Goal: Task Accomplishment & Management: Manage account settings

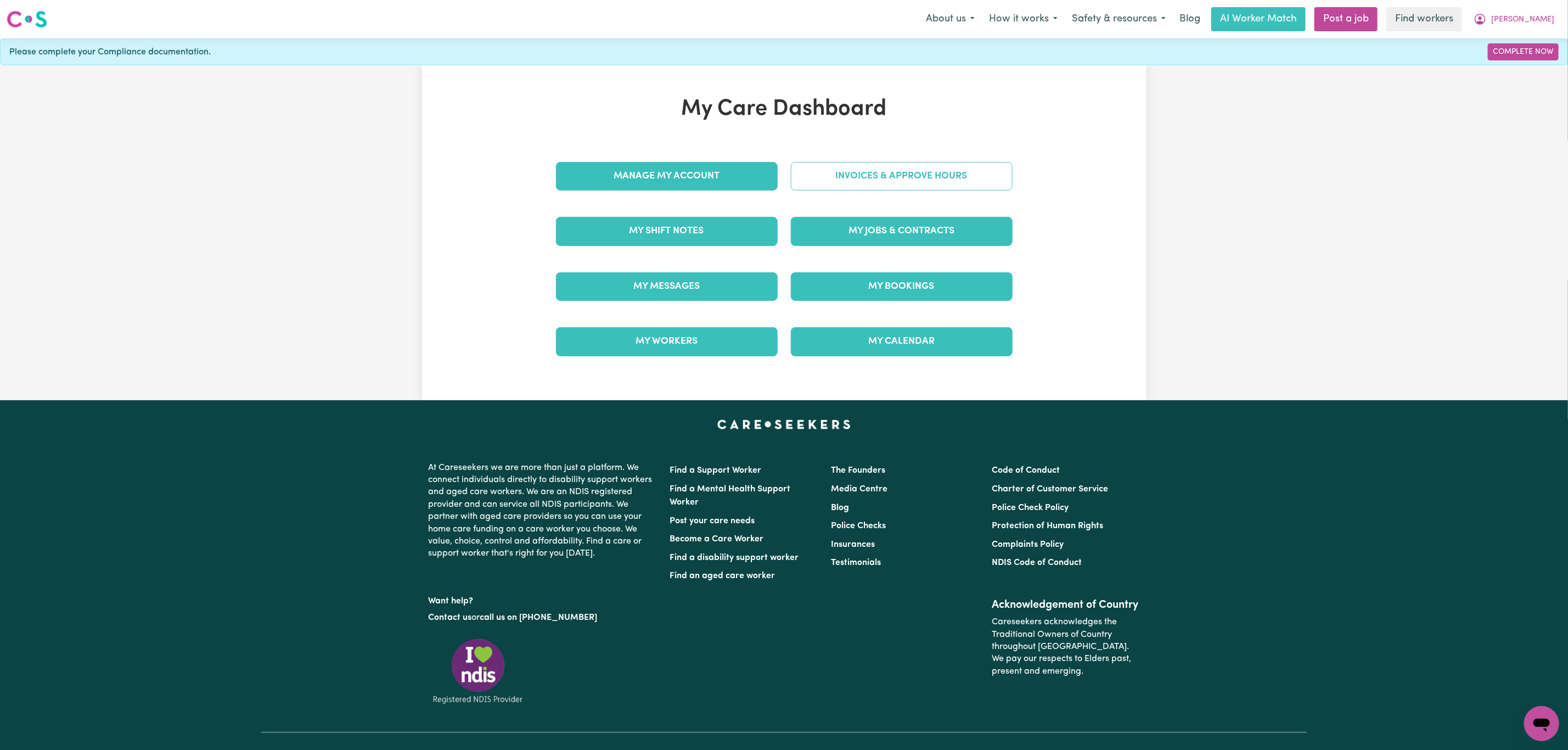
click at [867, 168] on link "Invoices & Approve Hours" at bounding box center [902, 176] width 222 height 29
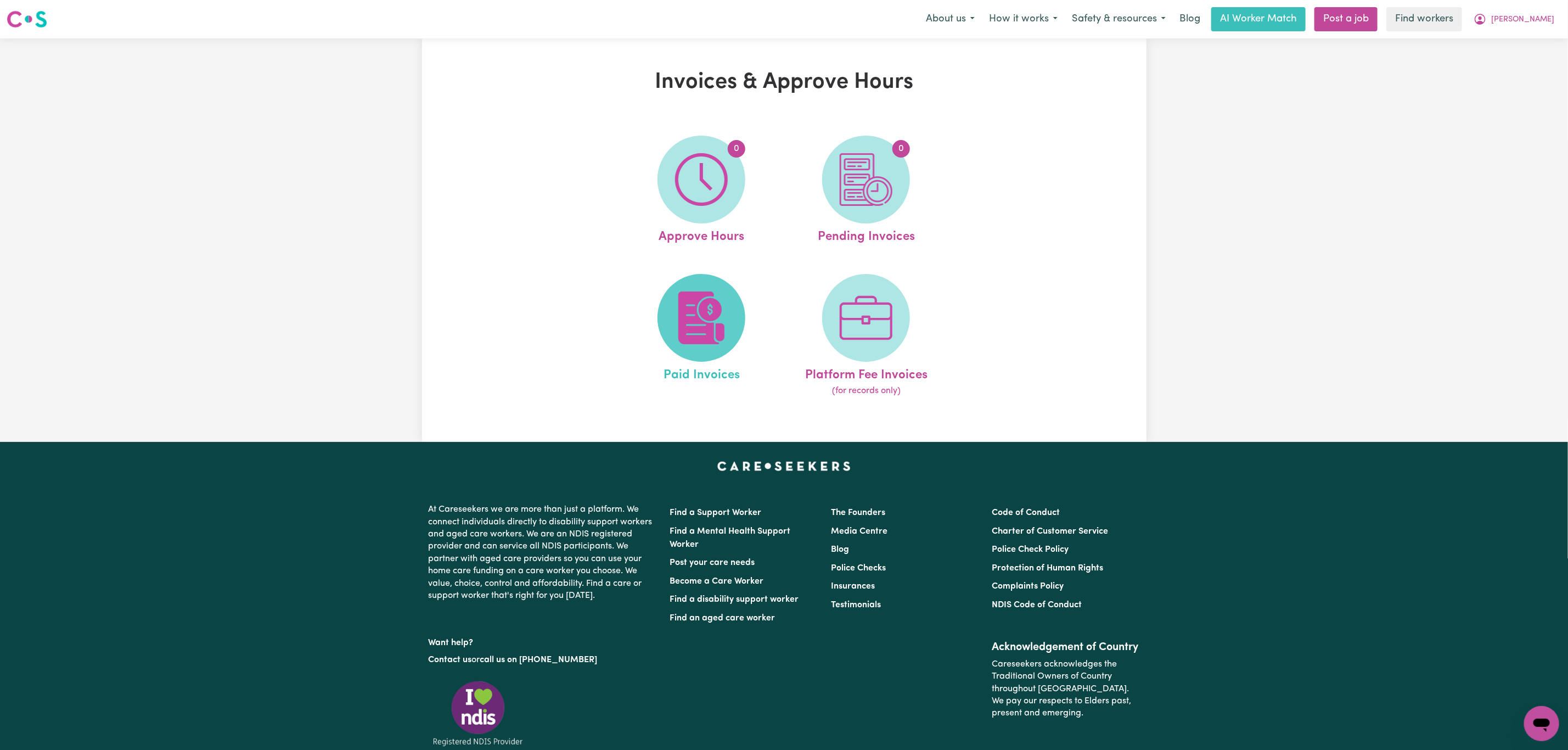
click at [673, 308] on span at bounding box center [701, 318] width 88 height 88
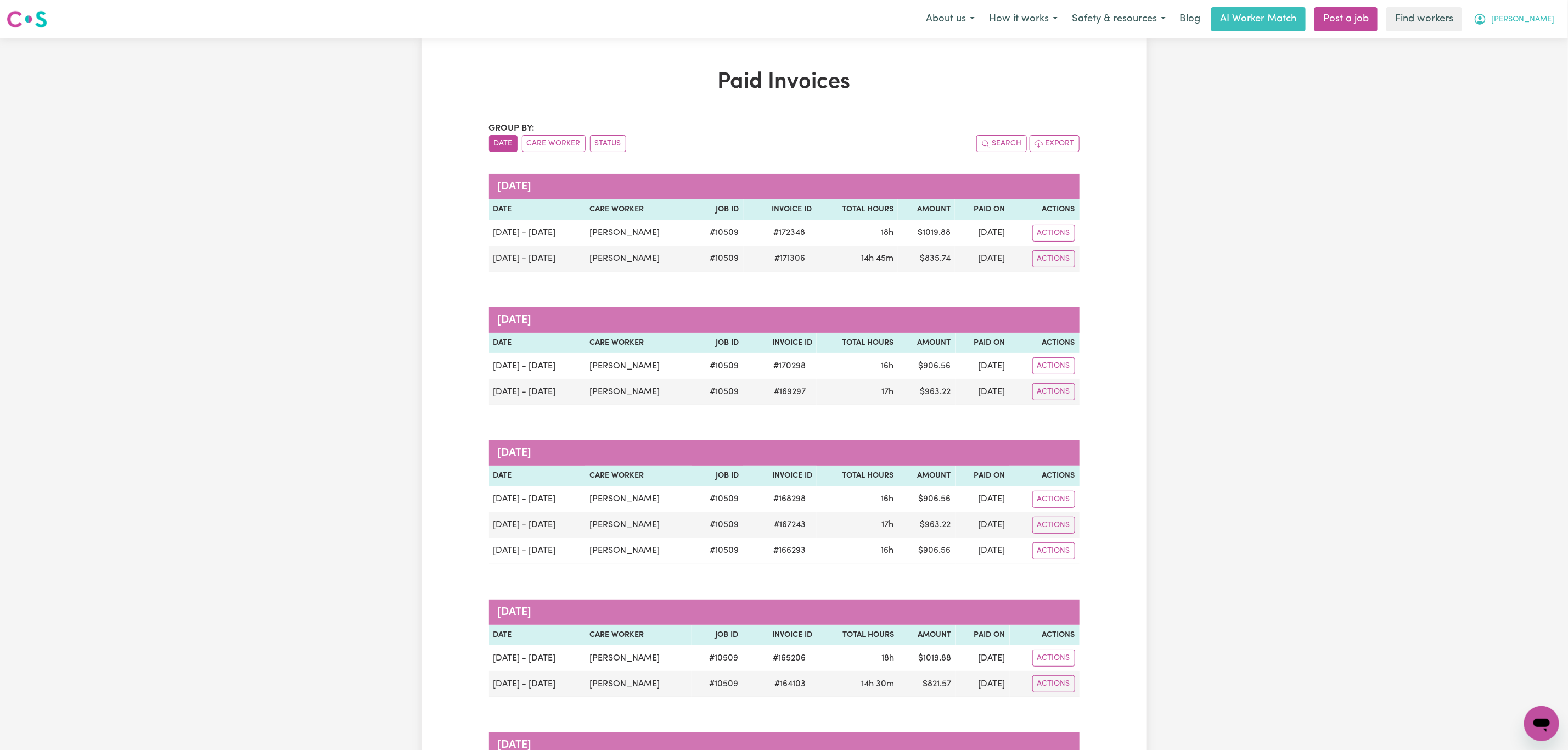
click at [1553, 25] on button "[PERSON_NAME]" at bounding box center [1514, 19] width 95 height 23
click at [1507, 61] on link "Logout" at bounding box center [1518, 63] width 87 height 21
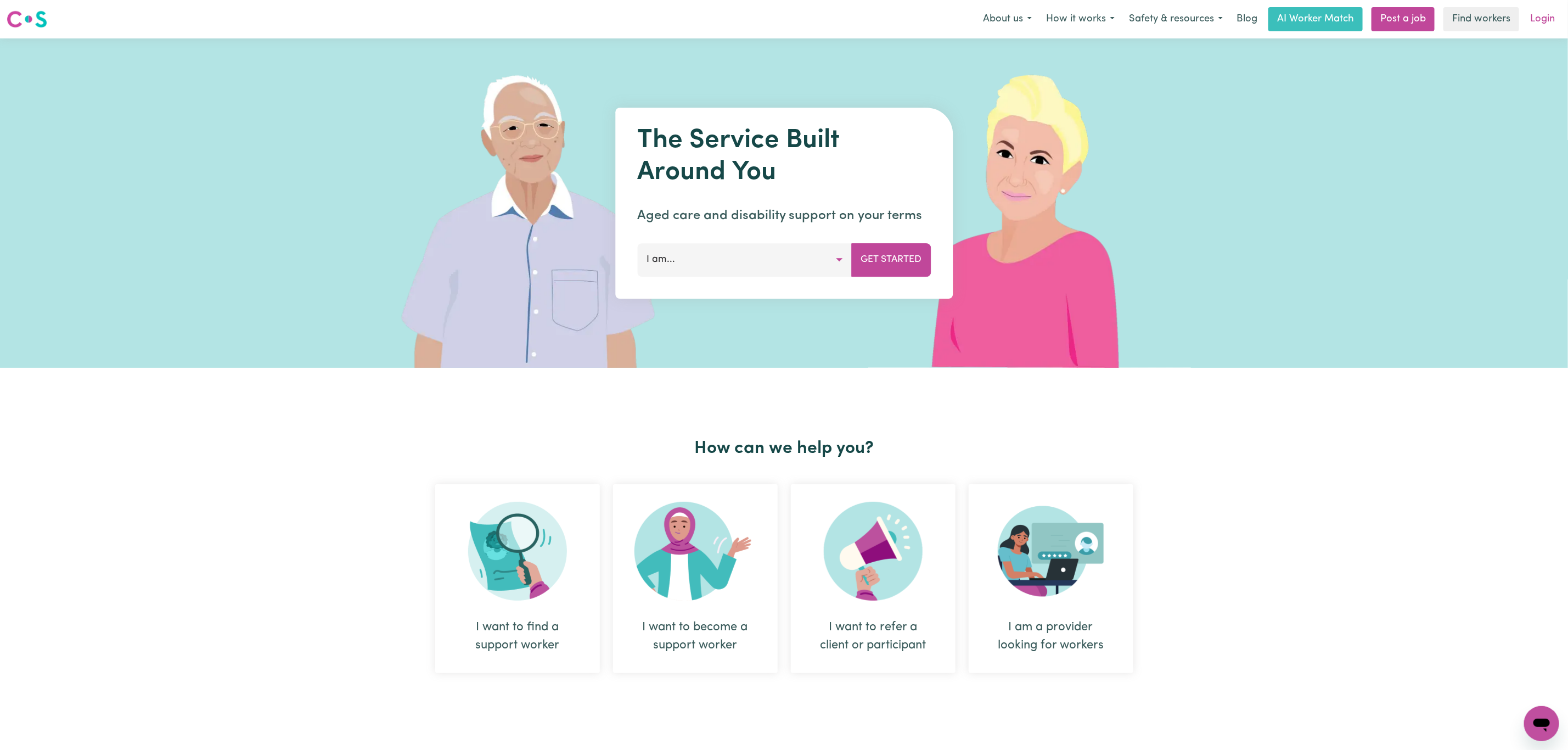
click at [1539, 29] on link "Login" at bounding box center [1542, 19] width 38 height 24
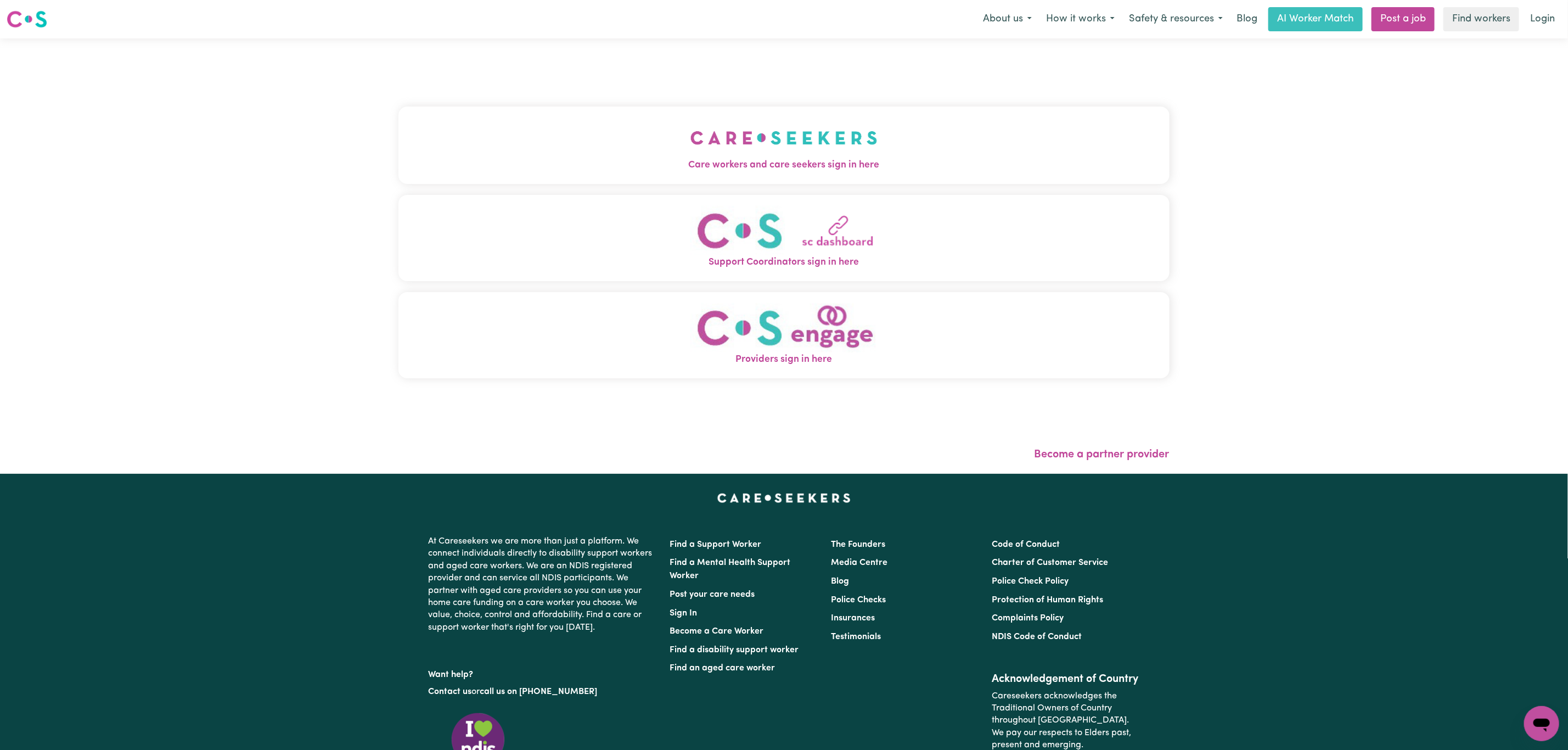
click at [705, 111] on button "Care workers and care seekers sign in here" at bounding box center [784, 145] width 771 height 77
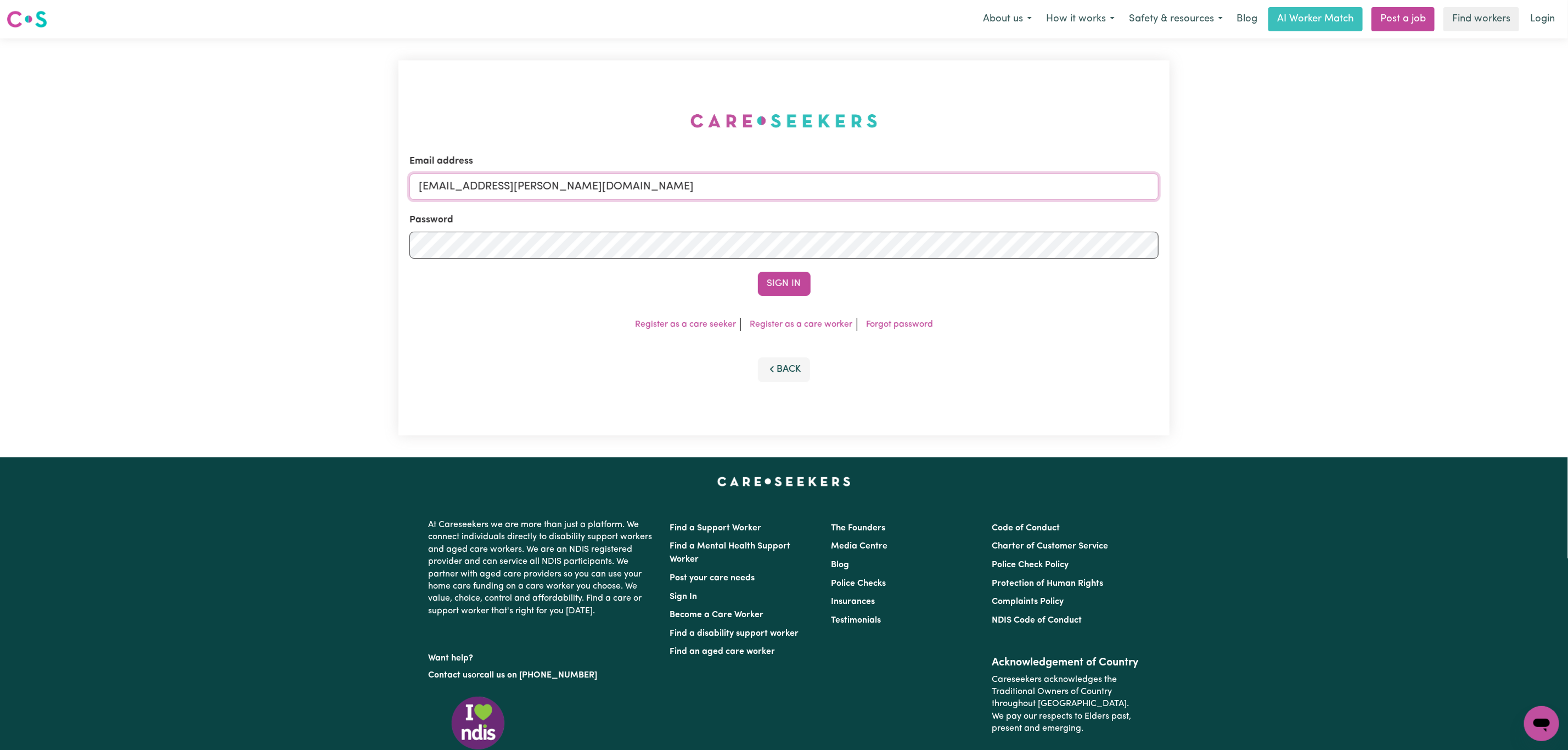
drag, startPoint x: 479, startPoint y: 189, endPoint x: 882, endPoint y: 230, distance: 405.1
click at [898, 195] on input "[EMAIL_ADDRESS][PERSON_NAME][DOMAIN_NAME]" at bounding box center [784, 186] width 749 height 26
paste input "[PERSON_NAME][EMAIL_ADDRESS][DOMAIN_NAME]"
type input "[EMAIL_ADDRESS][PERSON_NAME][DOMAIN_NAME]"
drag, startPoint x: 805, startPoint y: 267, endPoint x: 799, endPoint y: 273, distance: 8.5
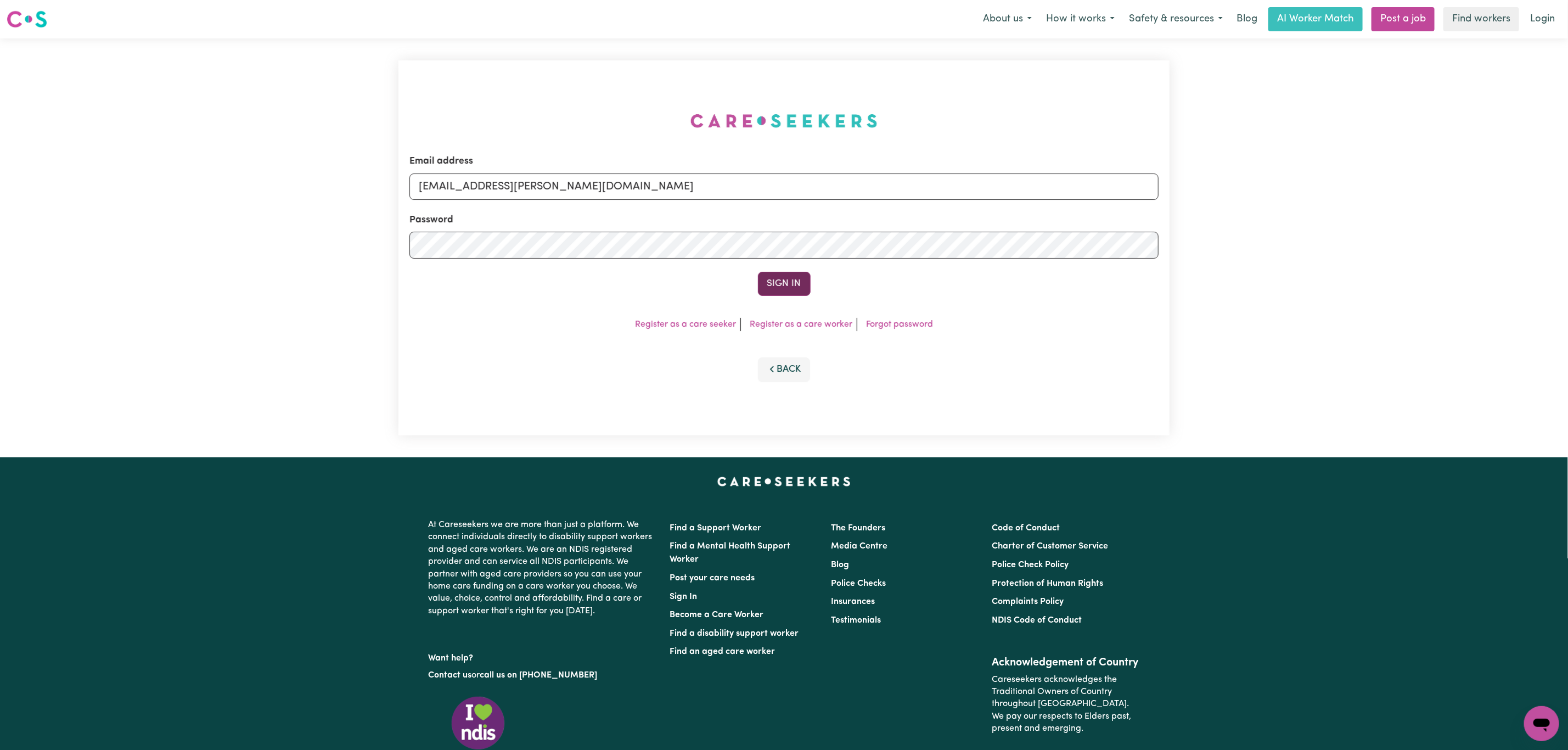
click at [804, 267] on form "Email address [EMAIL_ADDRESS][PERSON_NAME][DOMAIN_NAME] Password Sign In" at bounding box center [784, 225] width 749 height 142
click at [794, 282] on button "Sign In" at bounding box center [785, 284] width 53 height 24
